Goal: Navigation & Orientation: Find specific page/section

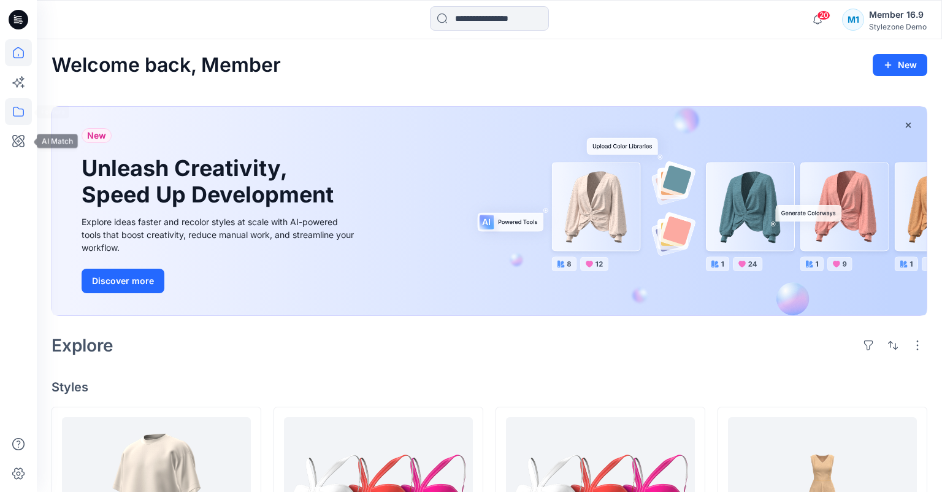
drag, startPoint x: 17, startPoint y: 113, endPoint x: 29, endPoint y: 113, distance: 11.7
click at [18, 113] on icon at bounding box center [18, 111] width 27 height 27
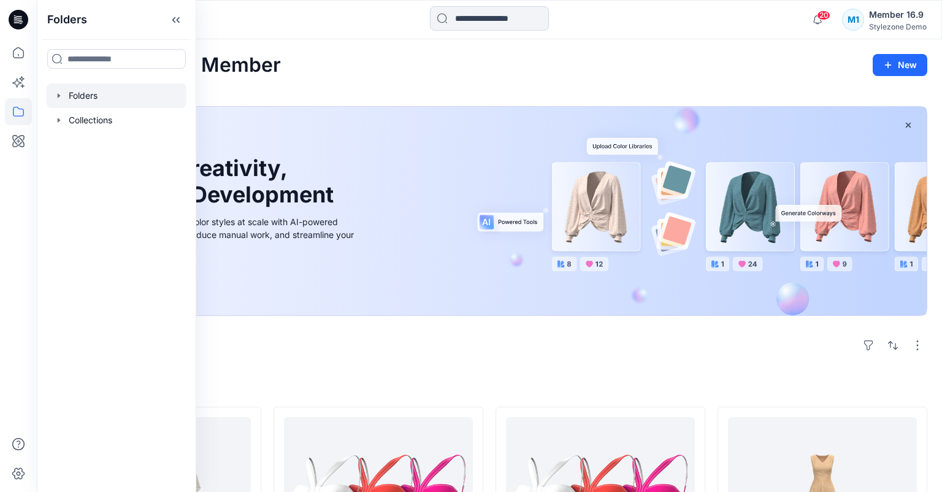
click at [88, 91] on div at bounding box center [117, 95] width 140 height 25
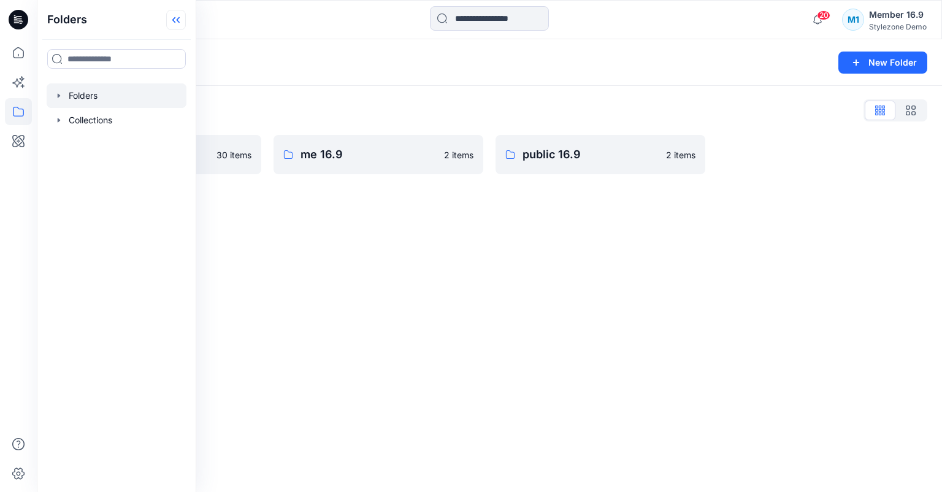
click at [182, 22] on icon at bounding box center [176, 20] width 20 height 20
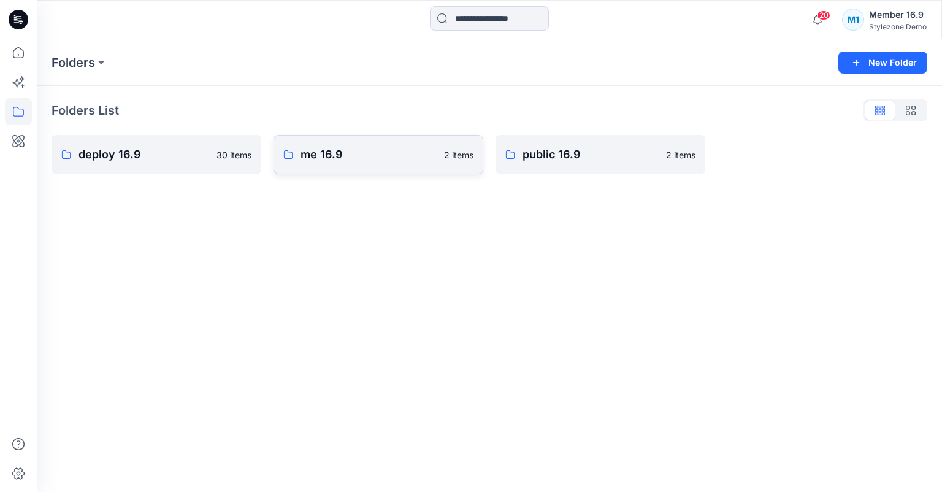
click at [321, 148] on p "me 16.9" at bounding box center [368, 154] width 136 height 17
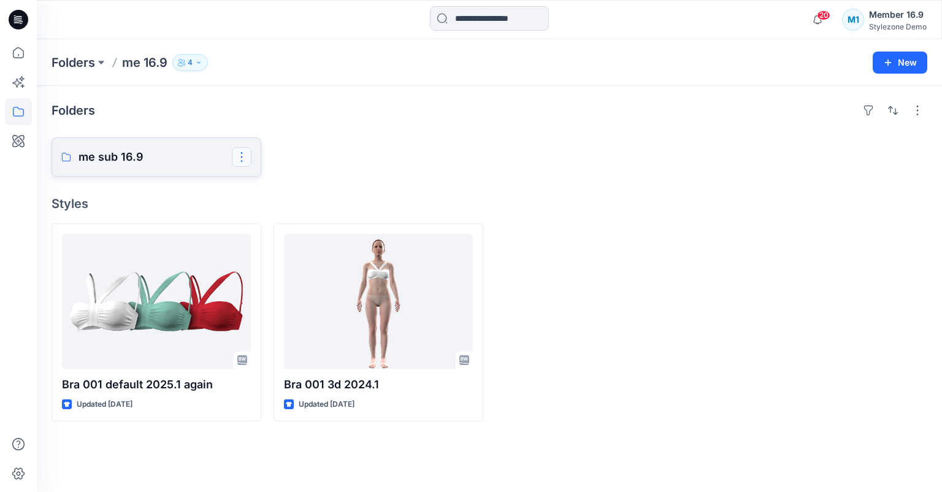
click at [240, 158] on button "button" at bounding box center [242, 157] width 20 height 20
click at [397, 147] on div at bounding box center [378, 156] width 210 height 39
click at [77, 65] on p "Folders" at bounding box center [74, 62] width 44 height 17
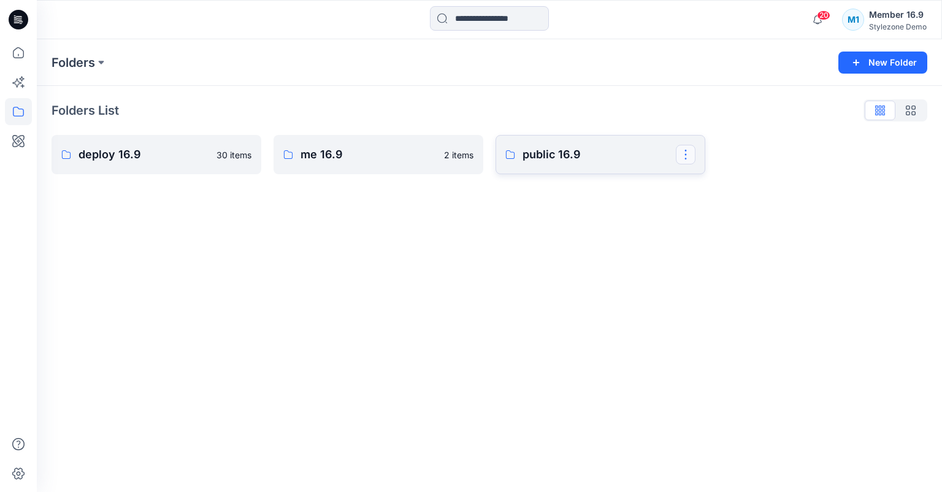
click at [689, 156] on button "button" at bounding box center [686, 155] width 20 height 20
click at [576, 157] on p "public 16.9" at bounding box center [598, 154] width 153 height 17
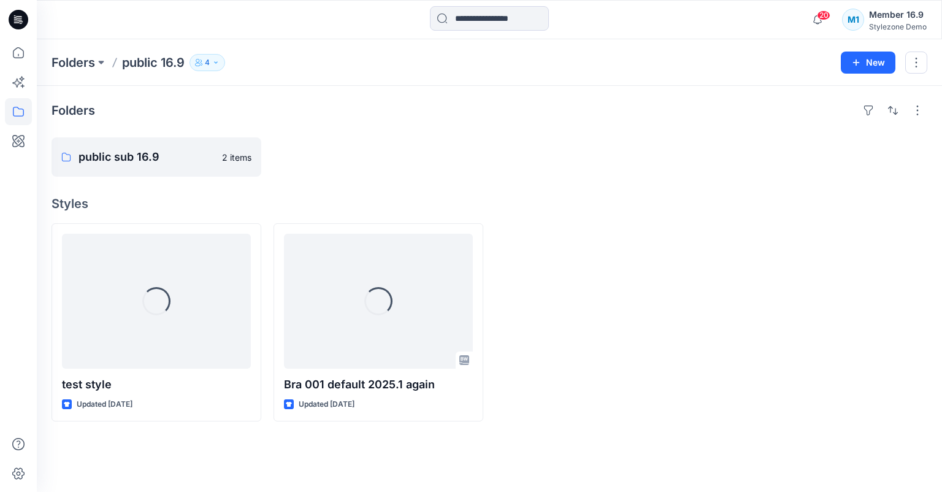
click at [197, 59] on icon "button" at bounding box center [198, 62] width 7 height 7
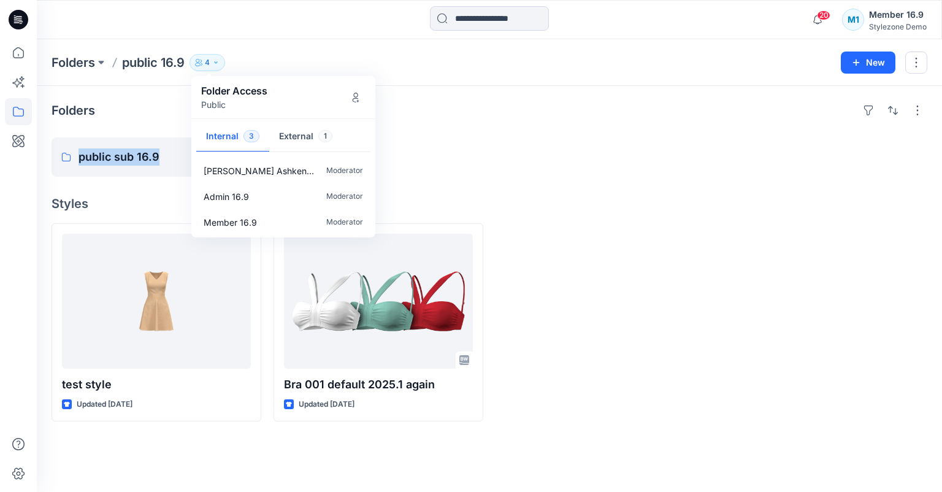
click at [482, 185] on div "Folders public sub 16.9 2 items Styles test style Updated [DATE] Bra 001 defaul…" at bounding box center [489, 289] width 905 height 406
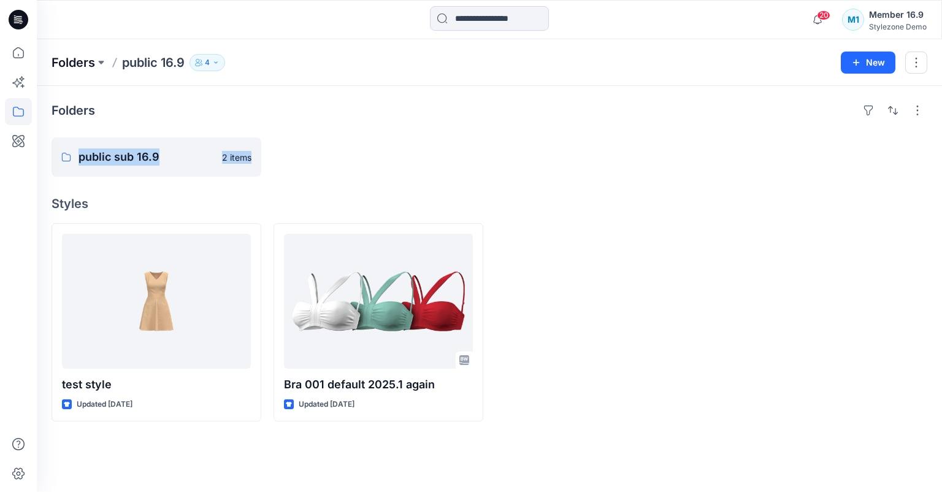
click at [67, 58] on p "Folders" at bounding box center [74, 62] width 44 height 17
